Goal: Task Accomplishment & Management: Use online tool/utility

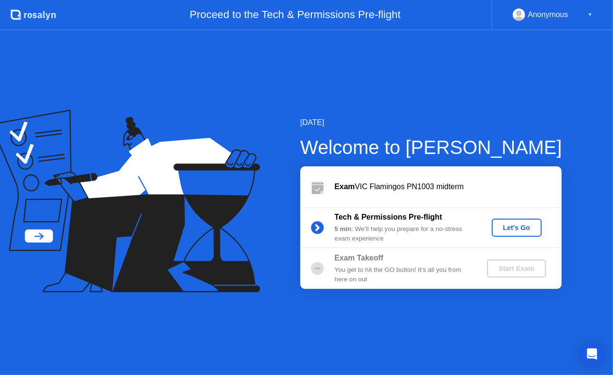
click at [502, 227] on div "Let's Go" at bounding box center [516, 228] width 42 height 8
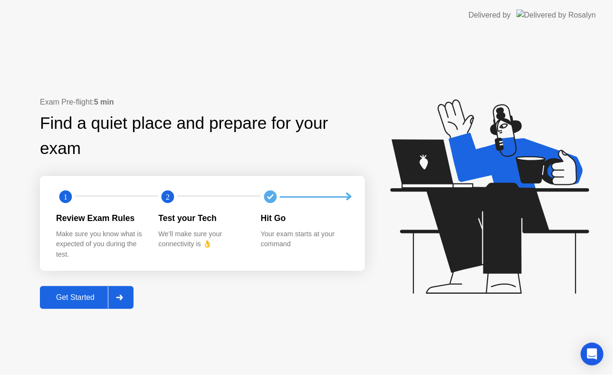
click at [115, 302] on div at bounding box center [119, 297] width 23 height 22
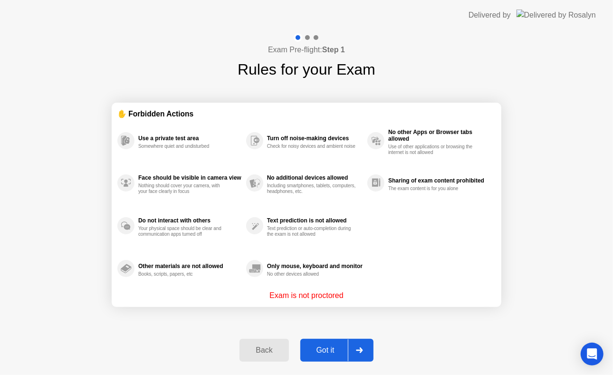
click at [359, 351] on icon at bounding box center [359, 350] width 7 height 6
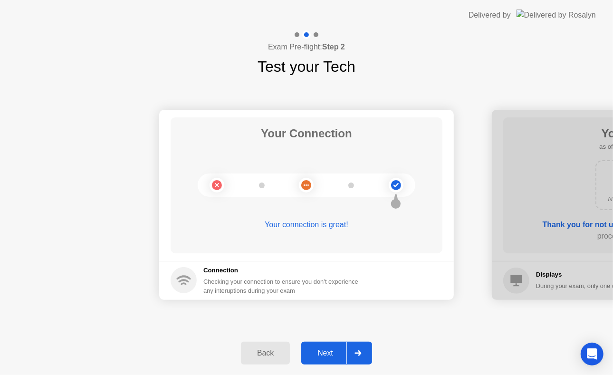
click at [353, 349] on div at bounding box center [357, 353] width 23 height 22
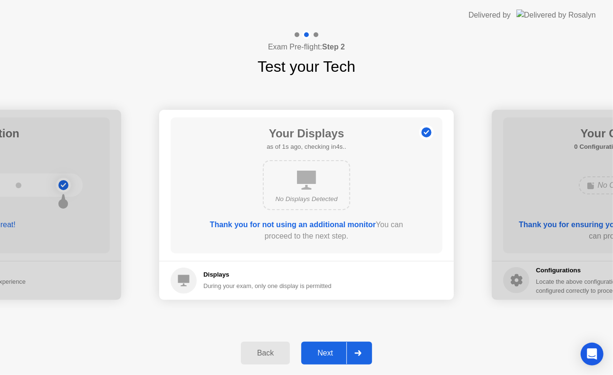
click at [360, 350] on icon at bounding box center [357, 353] width 7 height 6
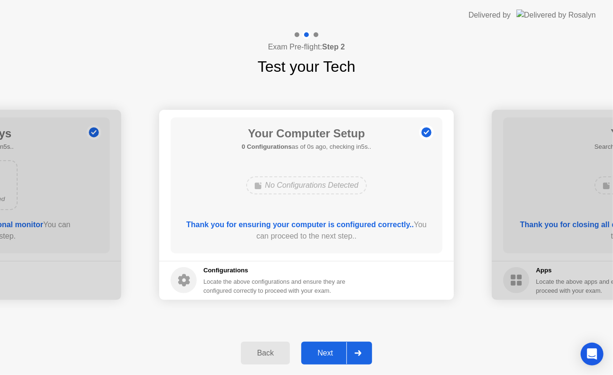
click at [360, 350] on icon at bounding box center [357, 353] width 7 height 6
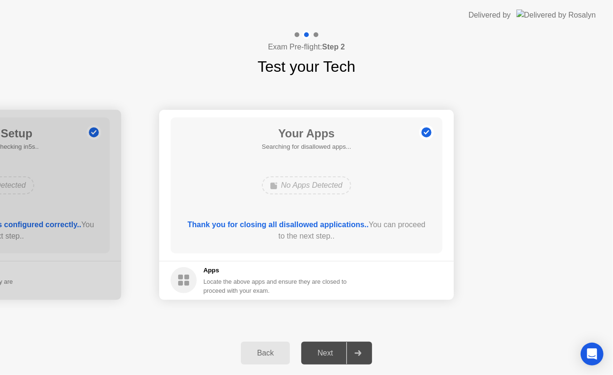
click at [360, 350] on icon at bounding box center [357, 353] width 7 height 6
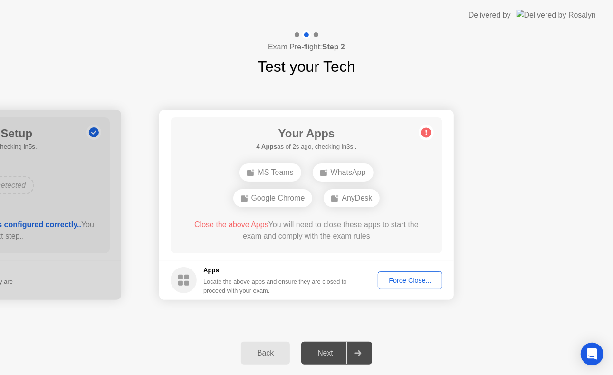
click at [407, 276] on div "Force Close..." at bounding box center [410, 280] width 58 height 8
click at [400, 374] on div at bounding box center [306, 375] width 613 height 0
click at [404, 276] on div "Force Close..." at bounding box center [410, 280] width 58 height 8
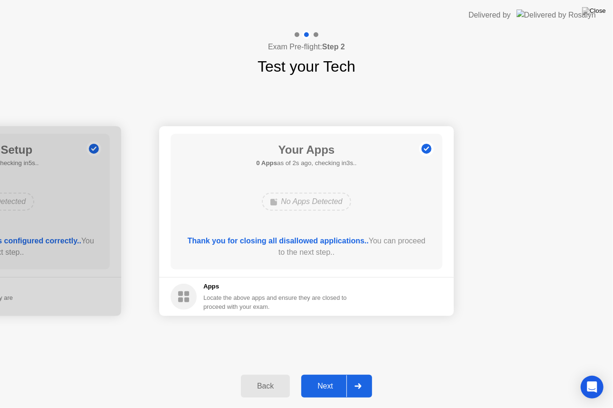
click at [354, 374] on div at bounding box center [357, 387] width 23 height 22
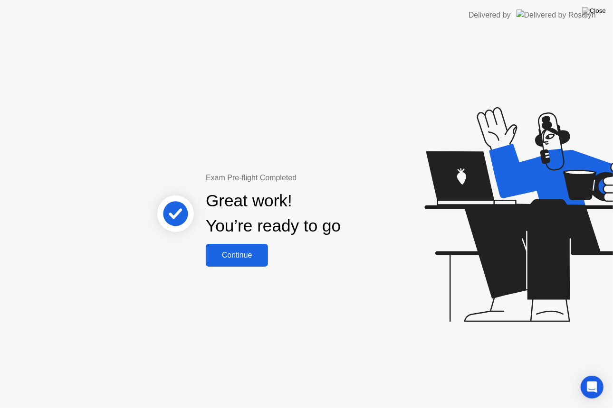
click at [237, 253] on div "Continue" at bounding box center [236, 255] width 57 height 9
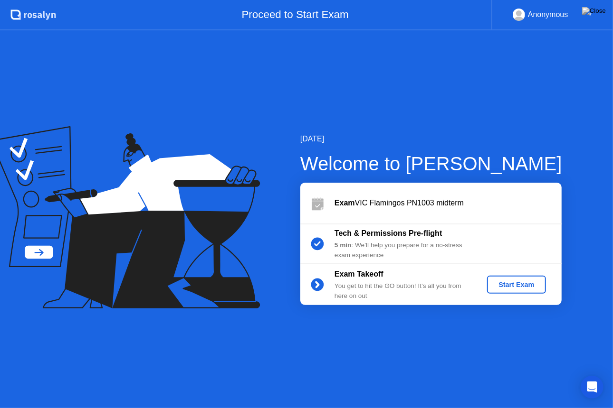
click at [505, 284] on div "Start Exam" at bounding box center [516, 285] width 51 height 8
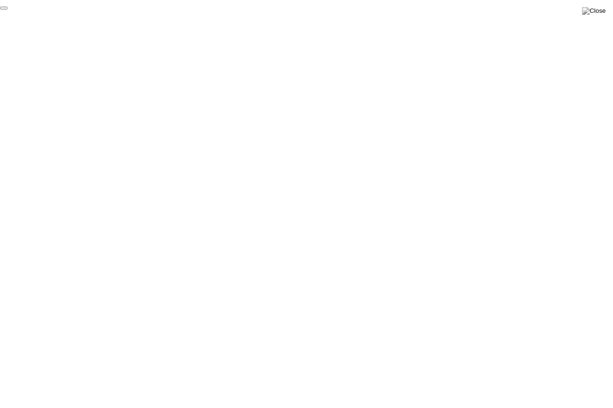
click div "End Proctoring Session"
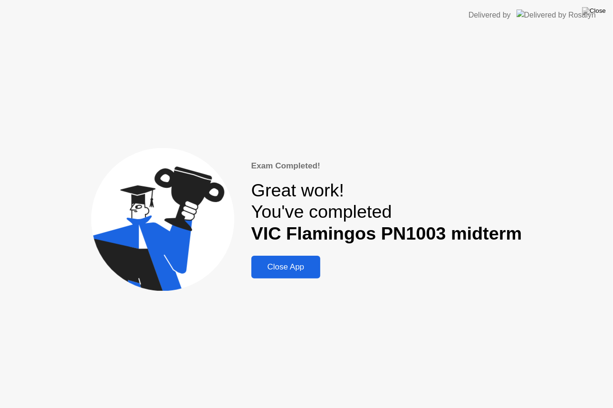
click at [303, 266] on div "Close App" at bounding box center [286, 267] width 64 height 9
